Goal: Transaction & Acquisition: Purchase product/service

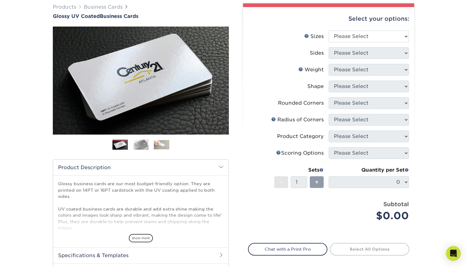
scroll to position [48, 0]
select select "2.00x3.50"
select select "13abbda7-1d64-4f25-8bb2-c179b224825d"
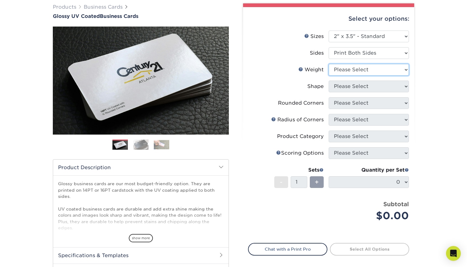
select select "14PT"
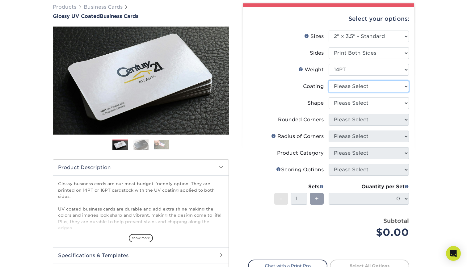
select select "ae367451-b2b8-45df-a344-0f05b6a12993"
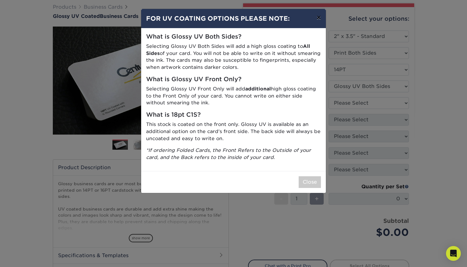
click at [319, 20] on button "×" at bounding box center [318, 17] width 14 height 17
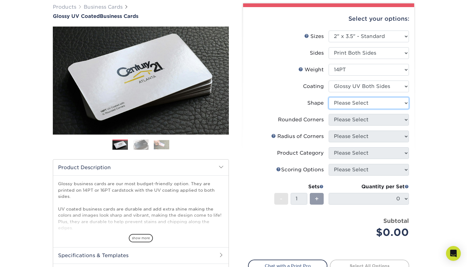
select select "standard"
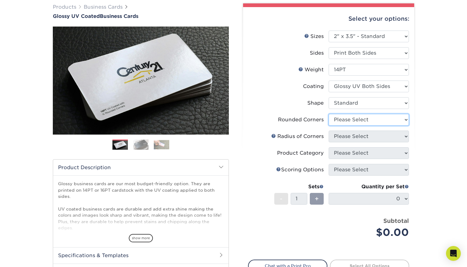
select select "0"
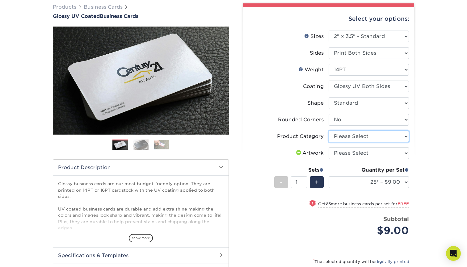
select select "3b5148f1-0588-4f88-a218-97bcfdce65c1"
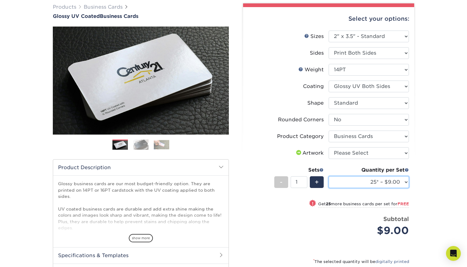
select select "500 – $33.00"
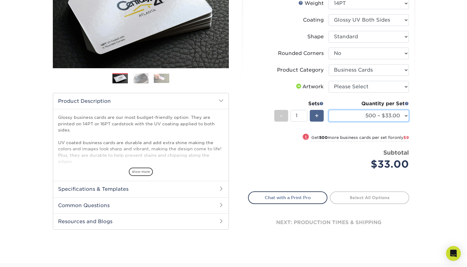
scroll to position [115, 0]
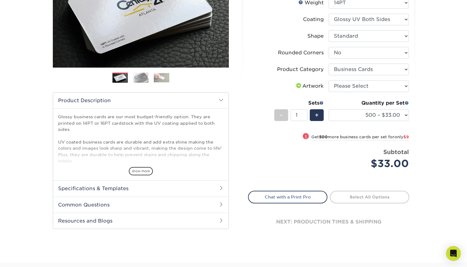
click at [141, 77] on img at bounding box center [140, 77] width 15 height 11
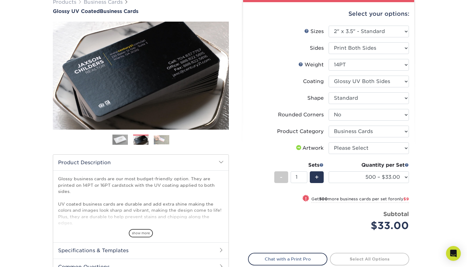
scroll to position [37, 0]
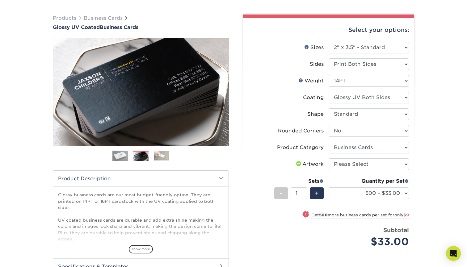
click at [158, 153] on img at bounding box center [161, 156] width 15 height 10
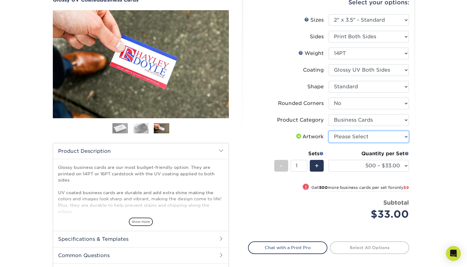
scroll to position [65, 0]
select select "upload"
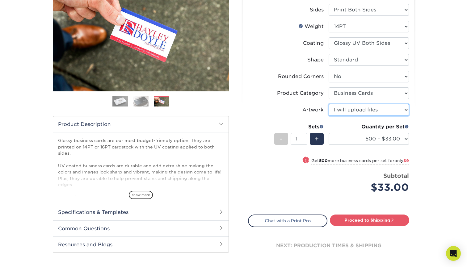
scroll to position [92, 0]
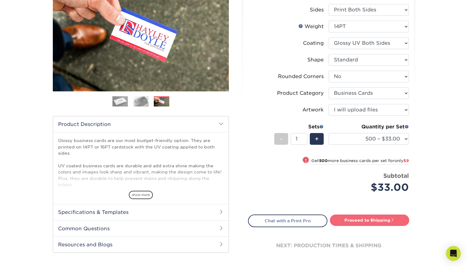
click at [370, 224] on link "Proceed to Shipping" at bounding box center [369, 220] width 79 height 11
type input "Set 1"
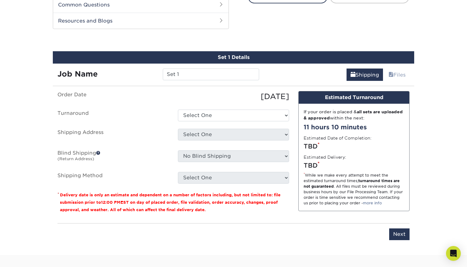
scroll to position [323, 0]
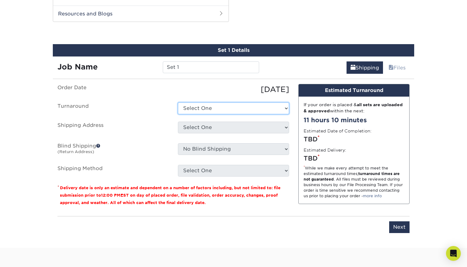
select select "6db88a8b-a1b5-4c84-ae3a-397c81c34396"
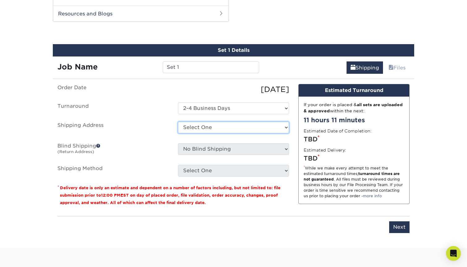
select select "newaddress"
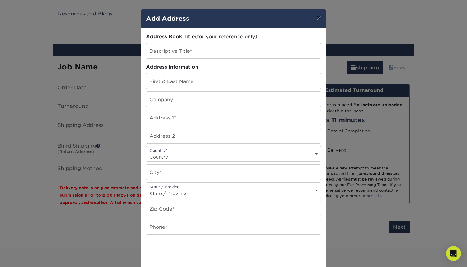
click at [321, 17] on button "×" at bounding box center [318, 17] width 14 height 17
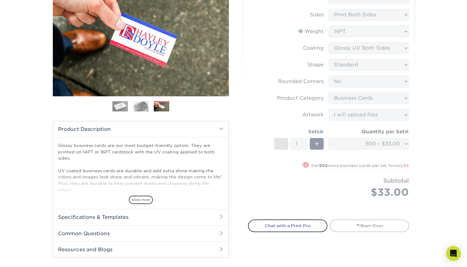
scroll to position [87, 0]
click at [364, 147] on form "Sizes Help Sizes Please Select 1.5" x 3.5" - Mini 1.75" x 3.5" - Mini 2" x 2" -…" at bounding box center [328, 102] width 161 height 220
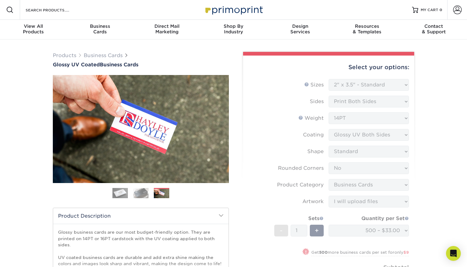
scroll to position [0, 0]
click at [297, 122] on form "Sizes Help Sizes Please Select 1.5" x 3.5" - Mini 1.75" x 3.5" - Mini 2" x 2" -…" at bounding box center [328, 189] width 161 height 220
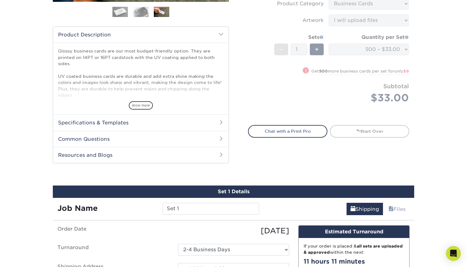
scroll to position [194, 0]
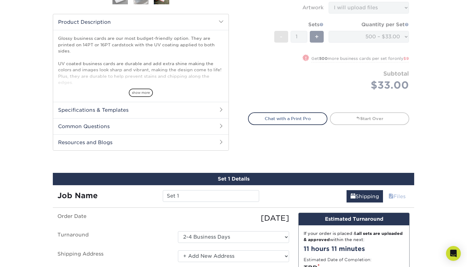
click at [403, 194] on link "Files" at bounding box center [396, 196] width 25 height 12
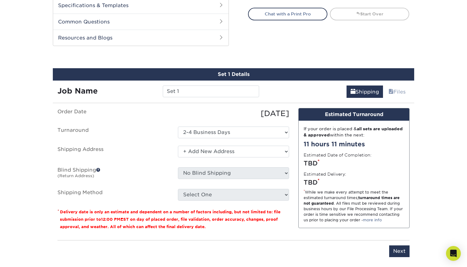
scroll to position [332, 0]
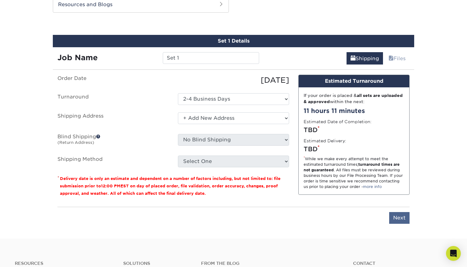
click at [406, 223] on input "Next" at bounding box center [399, 218] width 20 height 12
type input "Next"
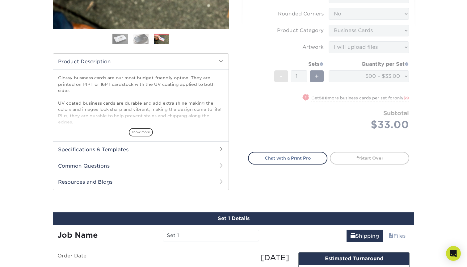
click at [397, 111] on form "Sizes Help Sizes Please Select 1.5" x 3.5" - Mini 1.75" x 3.5" - Mini 2" x 2" -…" at bounding box center [328, 35] width 161 height 220
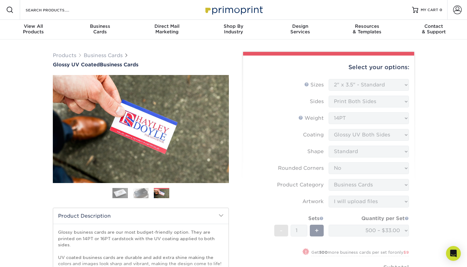
scroll to position [0, 0]
